Goal: Information Seeking & Learning: Find specific page/section

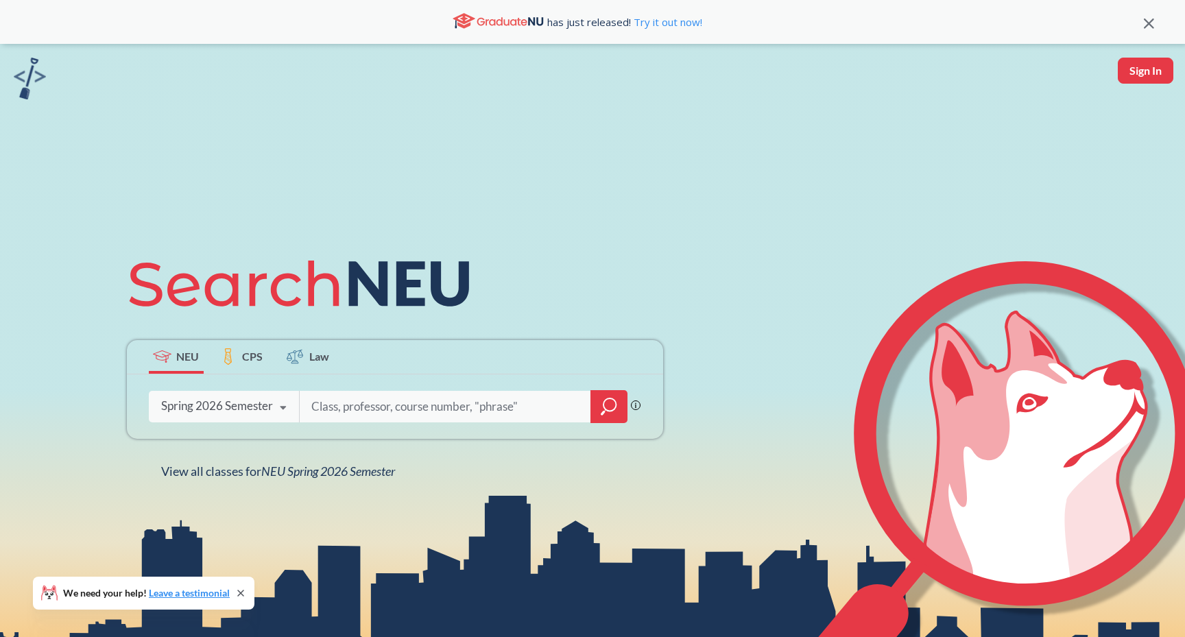
click at [371, 392] on input "search" at bounding box center [445, 406] width 271 height 29
type input "eece"
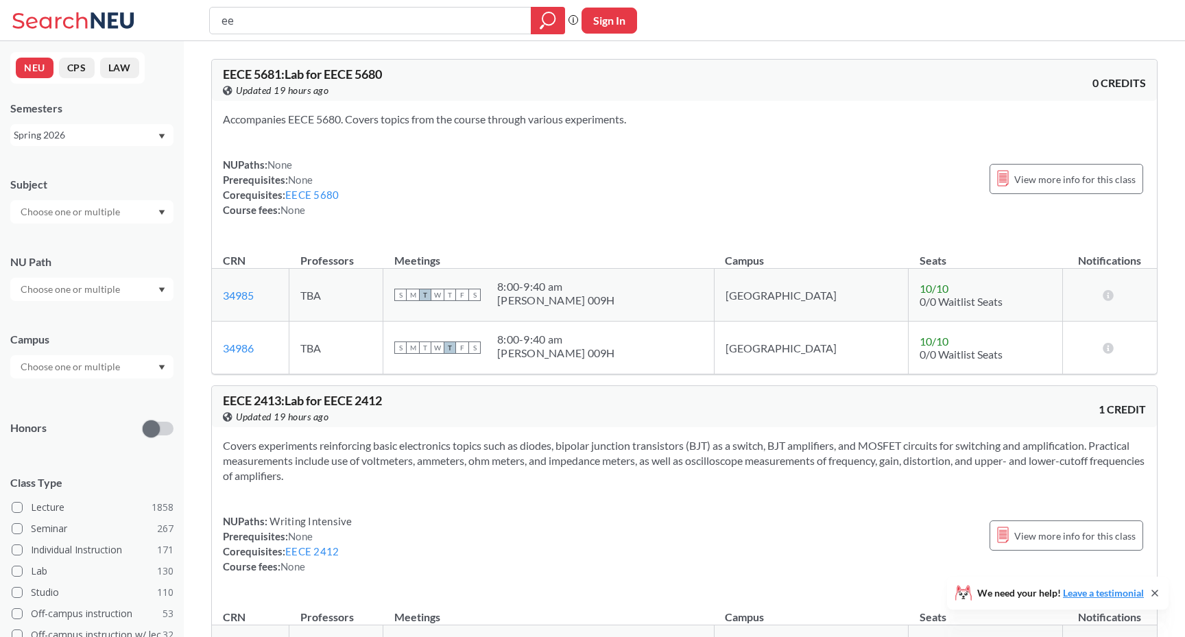
type input "e"
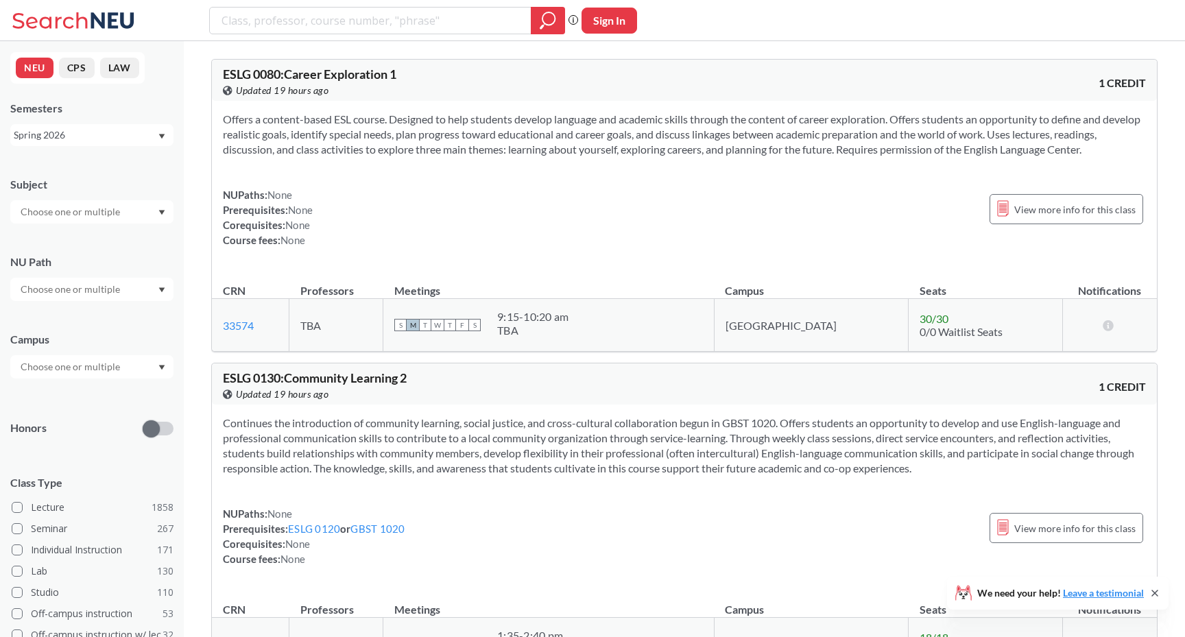
click at [97, 202] on div at bounding box center [91, 211] width 163 height 23
click at [97, 212] on input "text" at bounding box center [71, 212] width 115 height 16
type input "eece"
click at [90, 230] on div "EECE ( 69 )" at bounding box center [95, 235] width 155 height 15
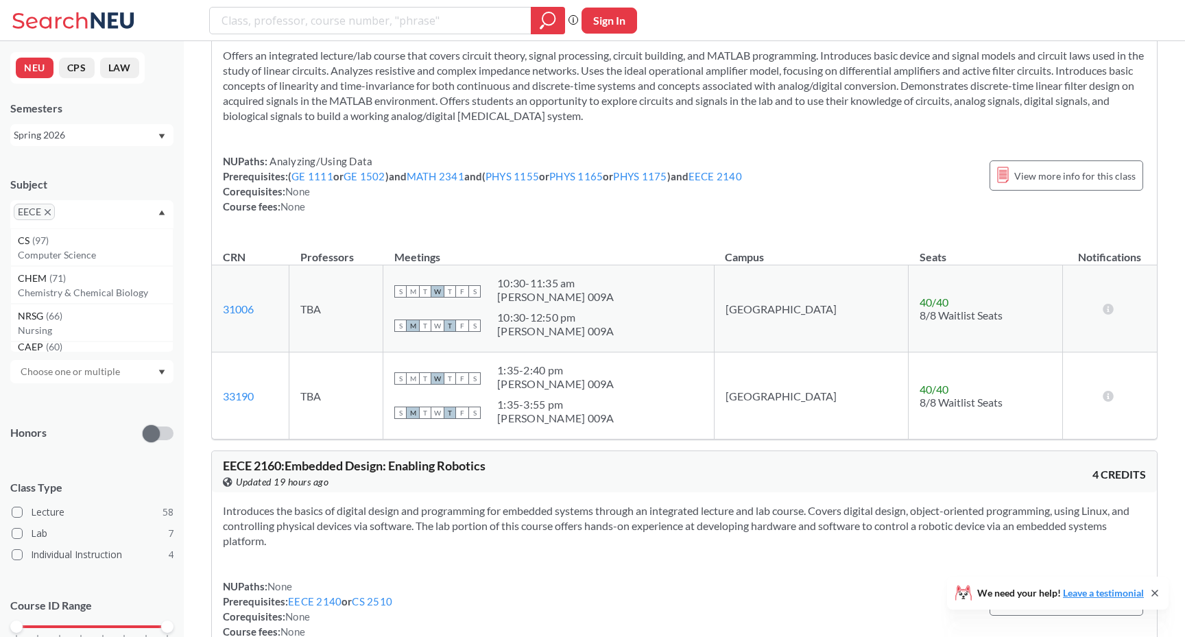
scroll to position [573, 0]
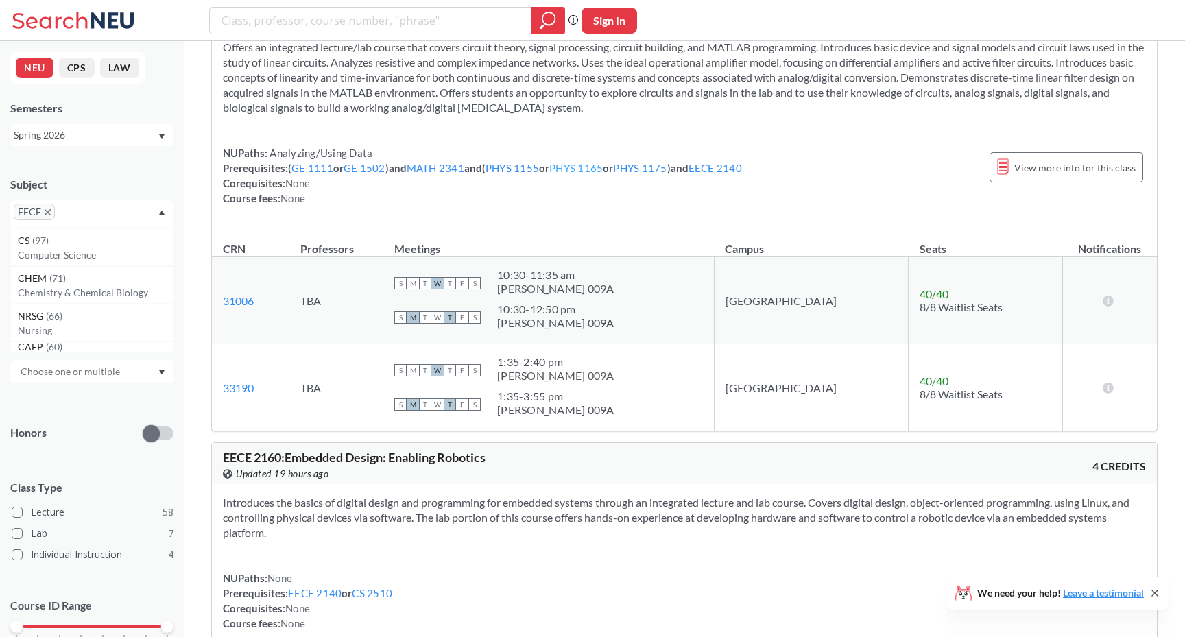
click at [603, 168] on link "PHYS 1165" at bounding box center [575, 168] width 53 height 12
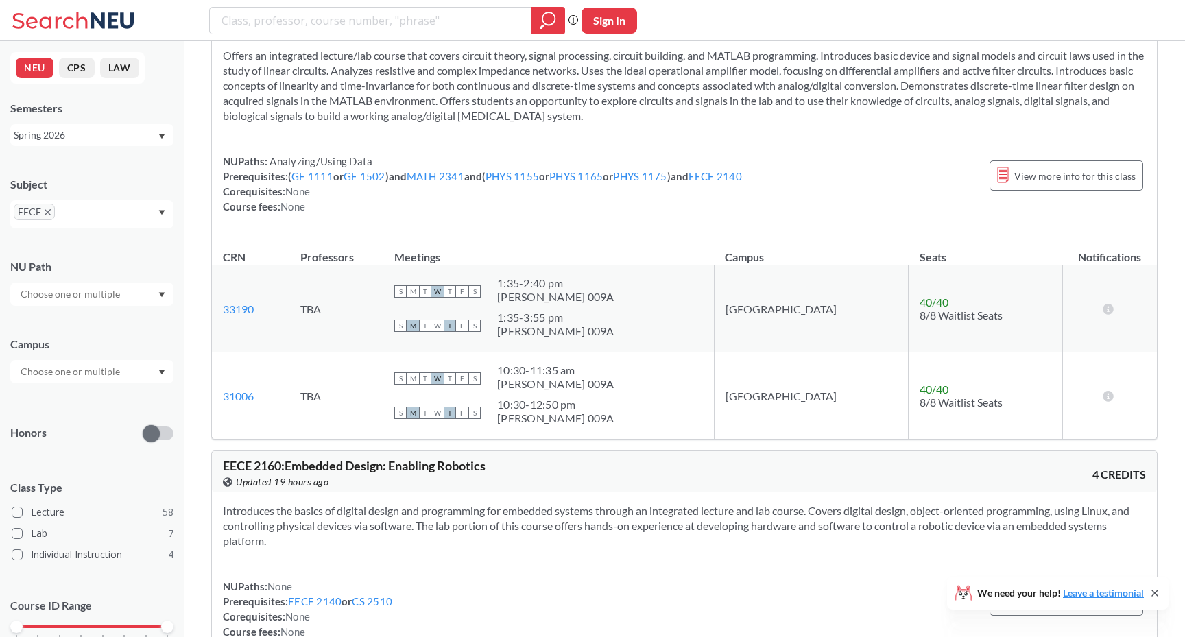
scroll to position [566, 0]
click at [594, 176] on link "PHYS 1165" at bounding box center [575, 175] width 53 height 12
type input "PHYS1165"
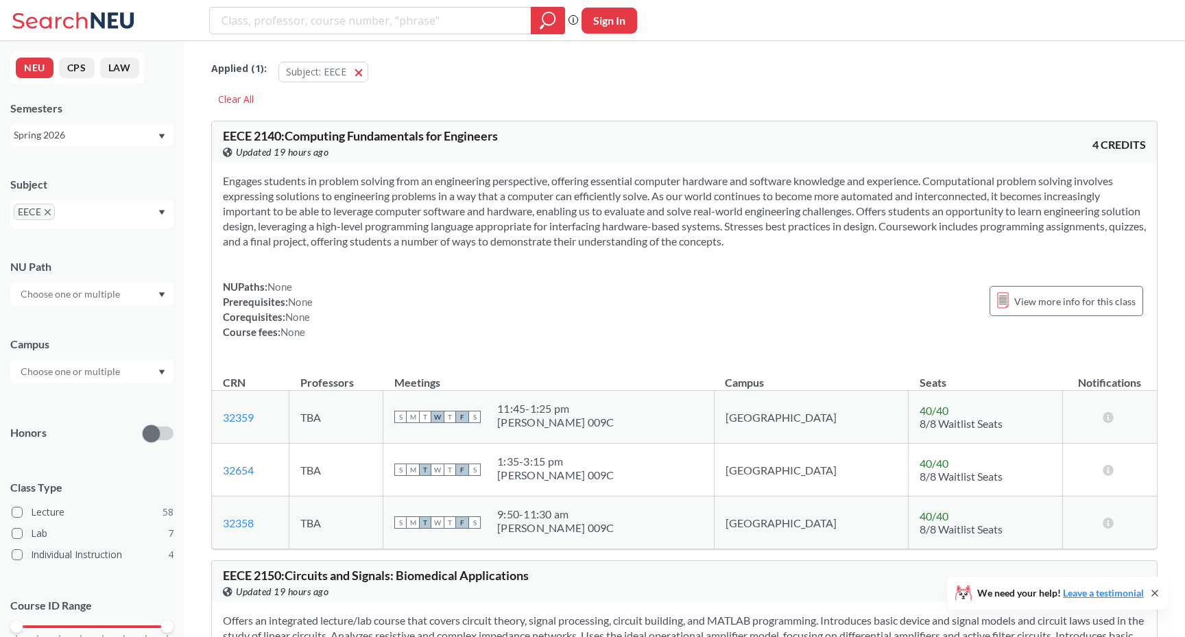
scroll to position [566, 0]
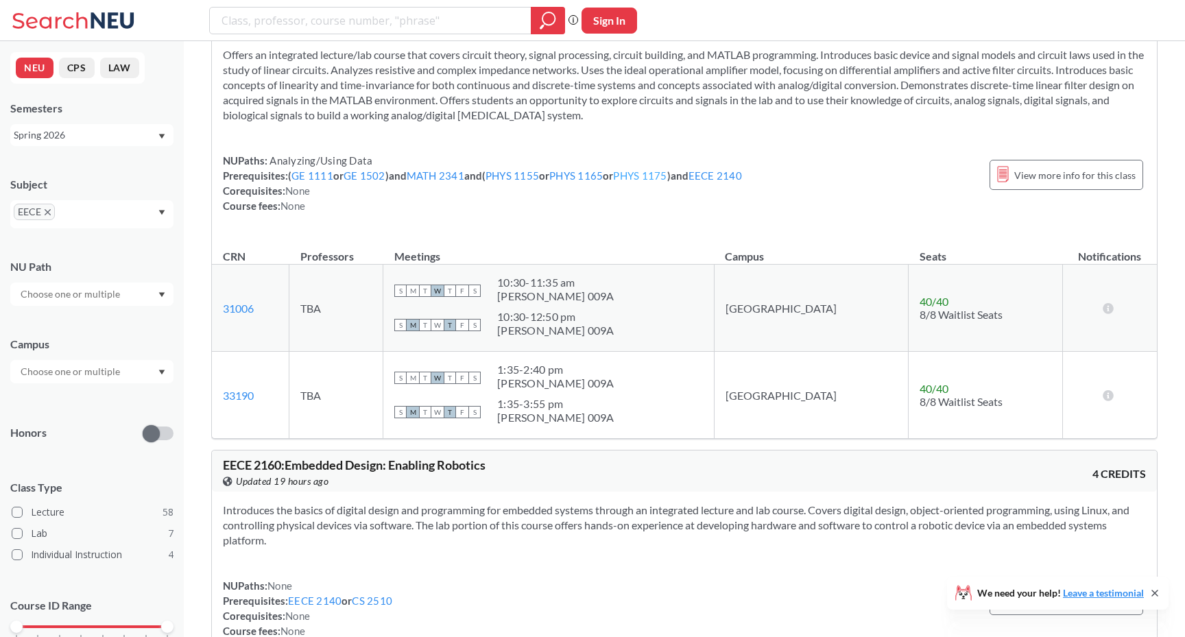
click at [663, 176] on link "PHYS 1175" at bounding box center [639, 175] width 53 height 12
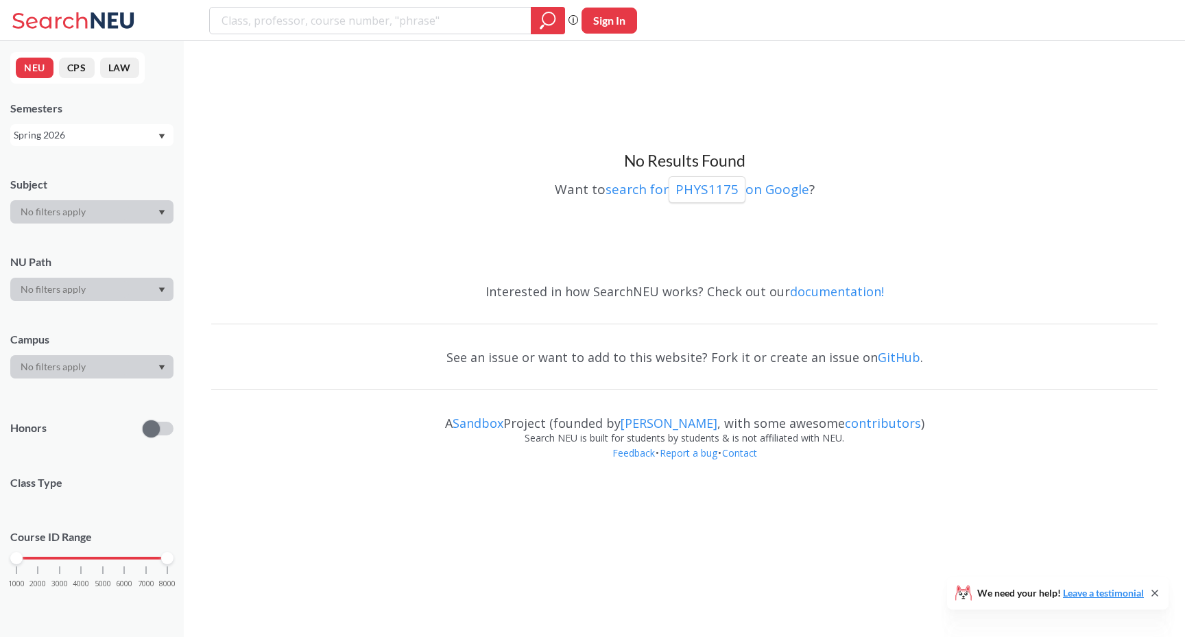
scroll to position [566, 0]
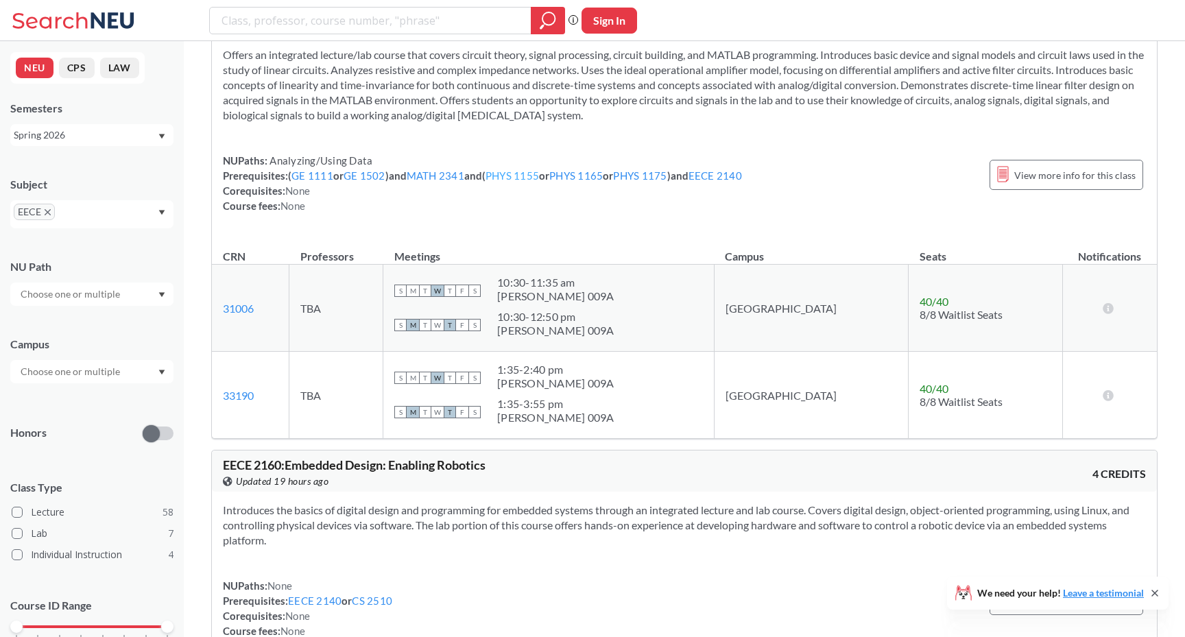
click at [528, 177] on link "PHYS 1155" at bounding box center [511, 175] width 53 height 12
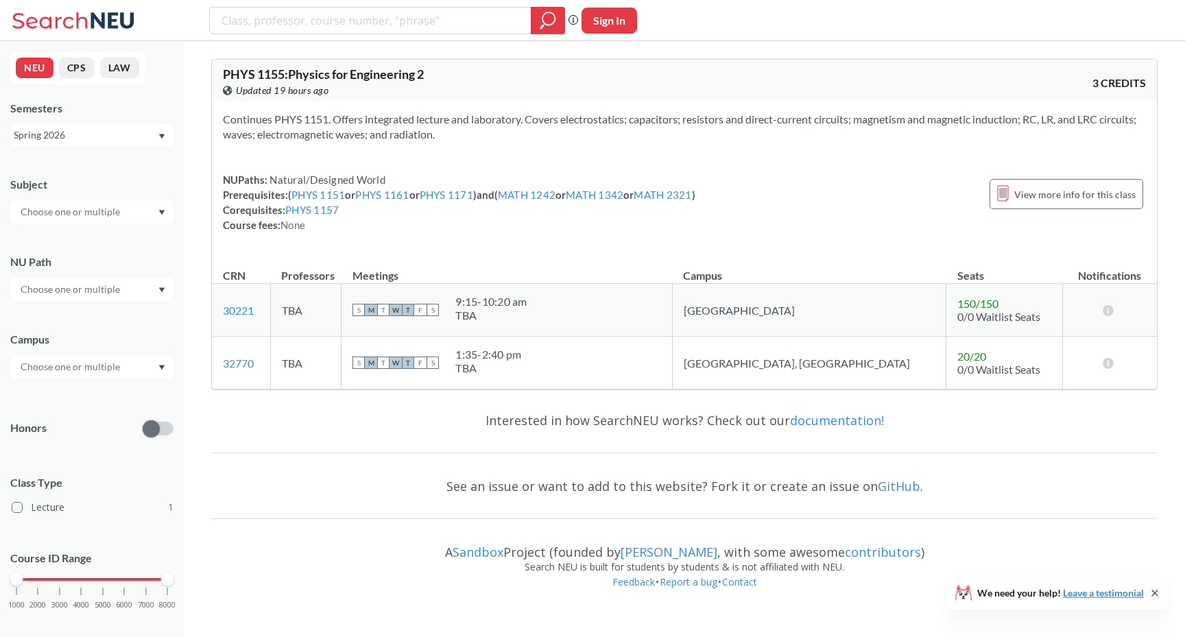
scroll to position [566, 0]
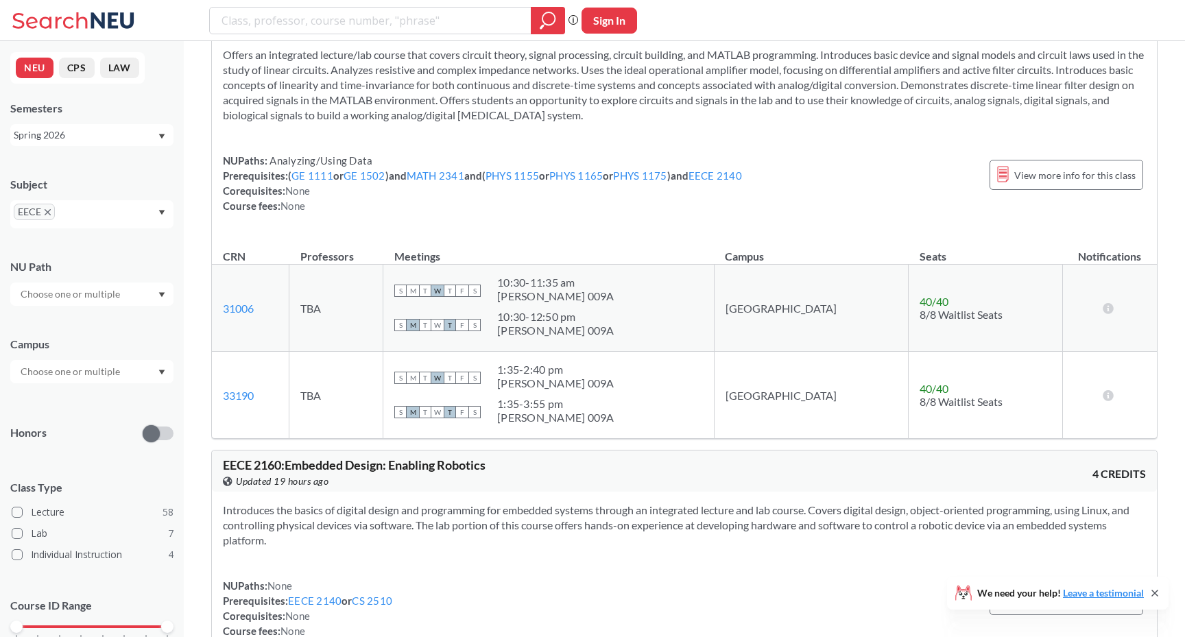
click at [643, 244] on th "Meetings" at bounding box center [548, 249] width 330 height 29
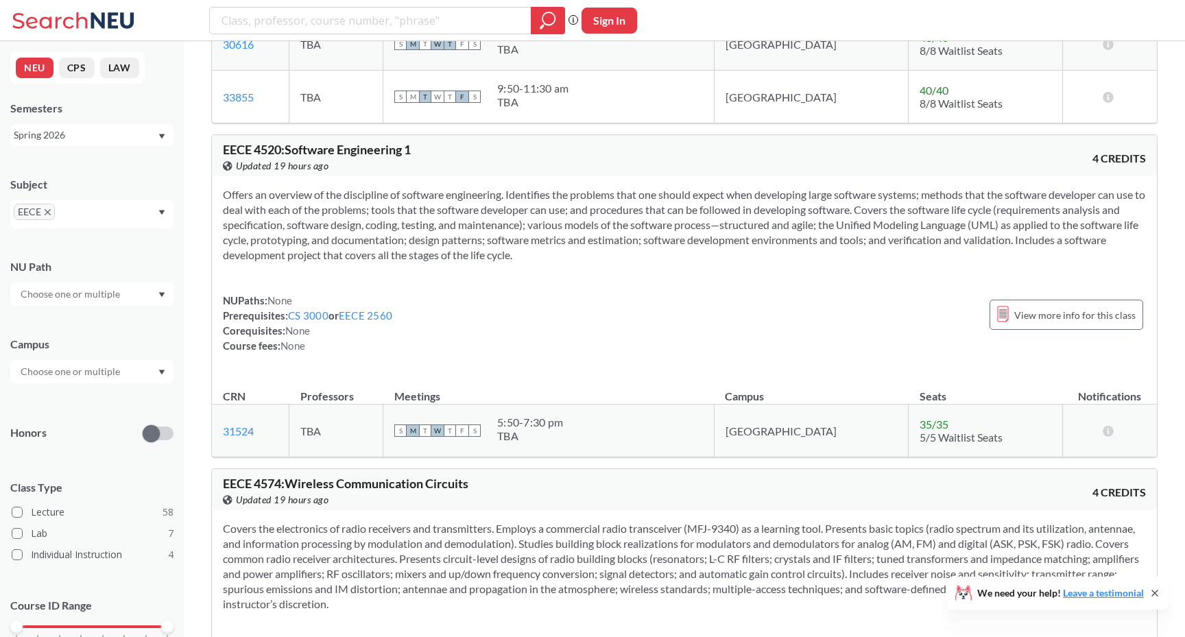
scroll to position [7777, 0]
